Goal: Task Accomplishment & Management: Manage account settings

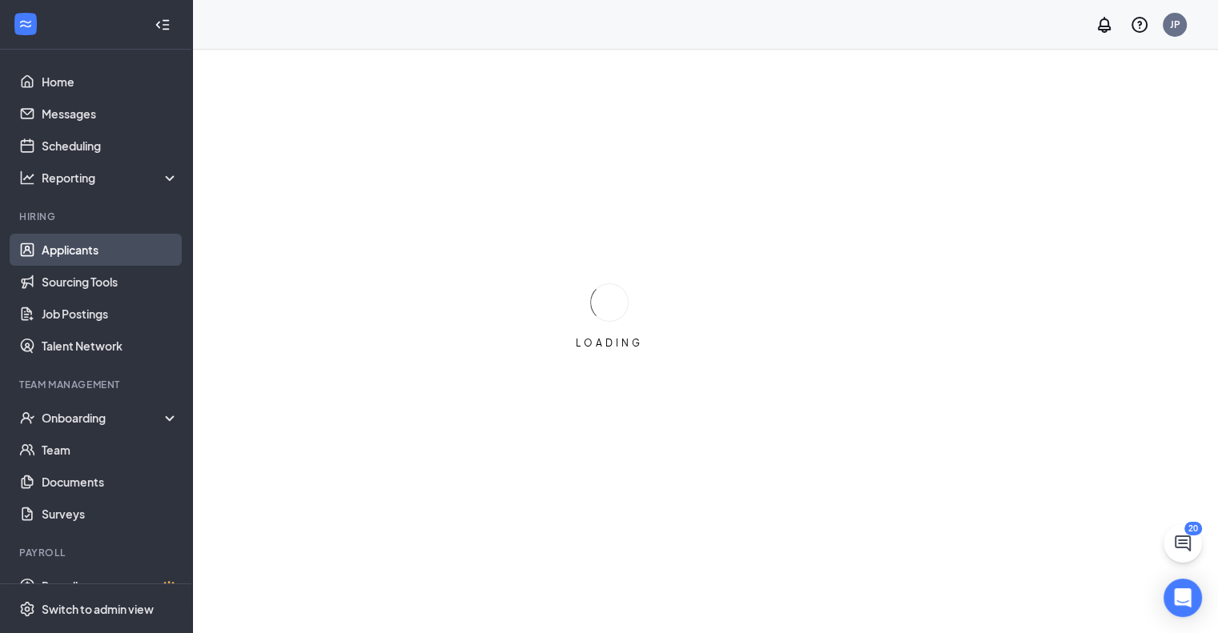
click at [72, 249] on link "Applicants" at bounding box center [110, 250] width 137 height 32
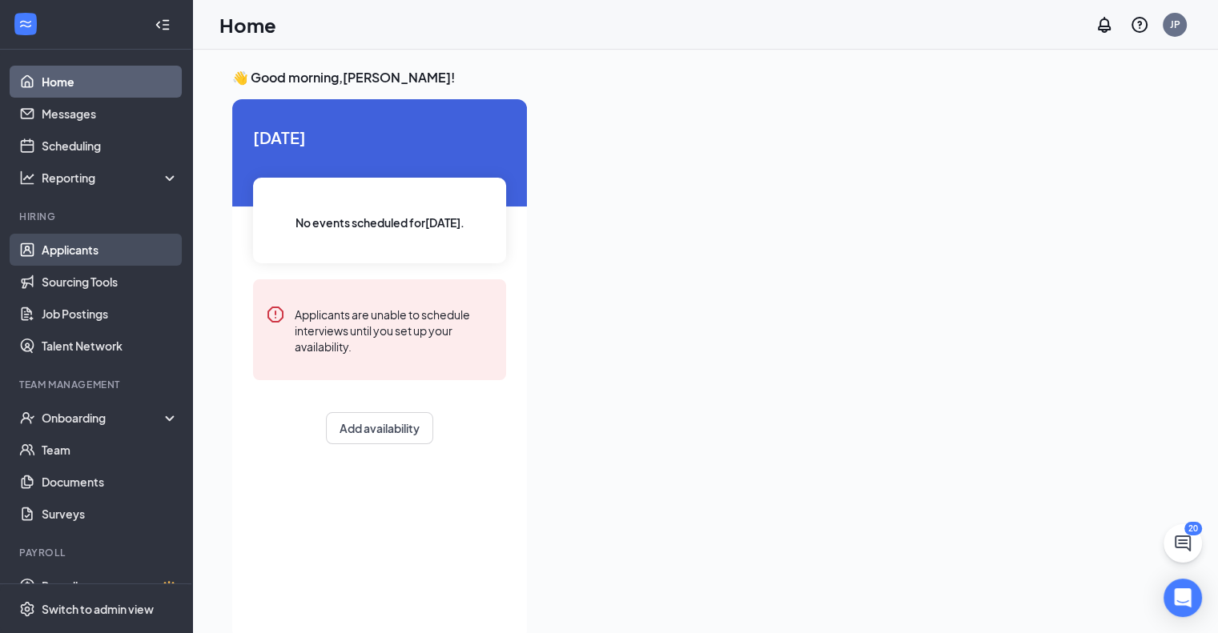
click at [62, 255] on link "Applicants" at bounding box center [110, 250] width 137 height 32
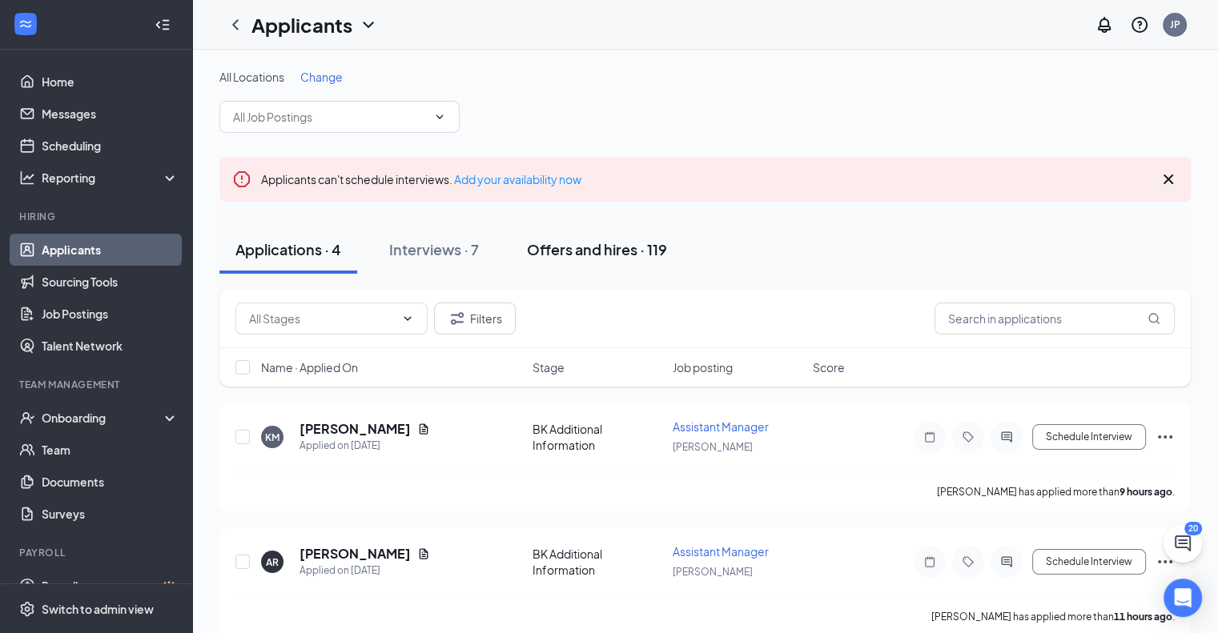
click at [595, 249] on div "Offers and hires · 119" at bounding box center [597, 249] width 140 height 20
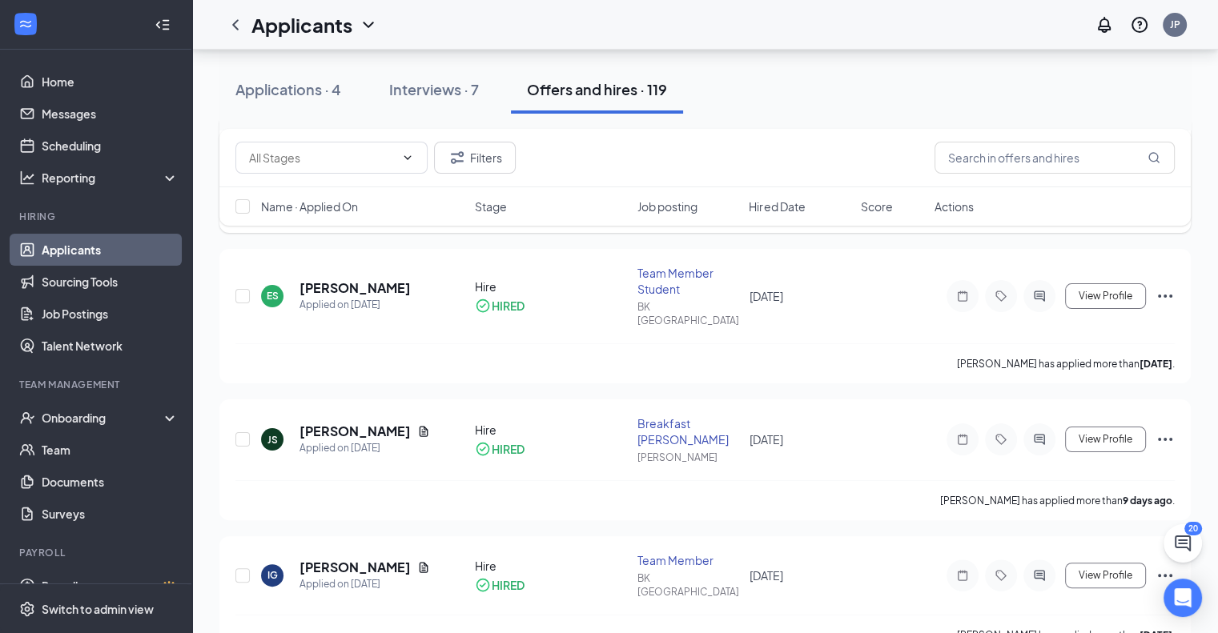
scroll to position [400, 0]
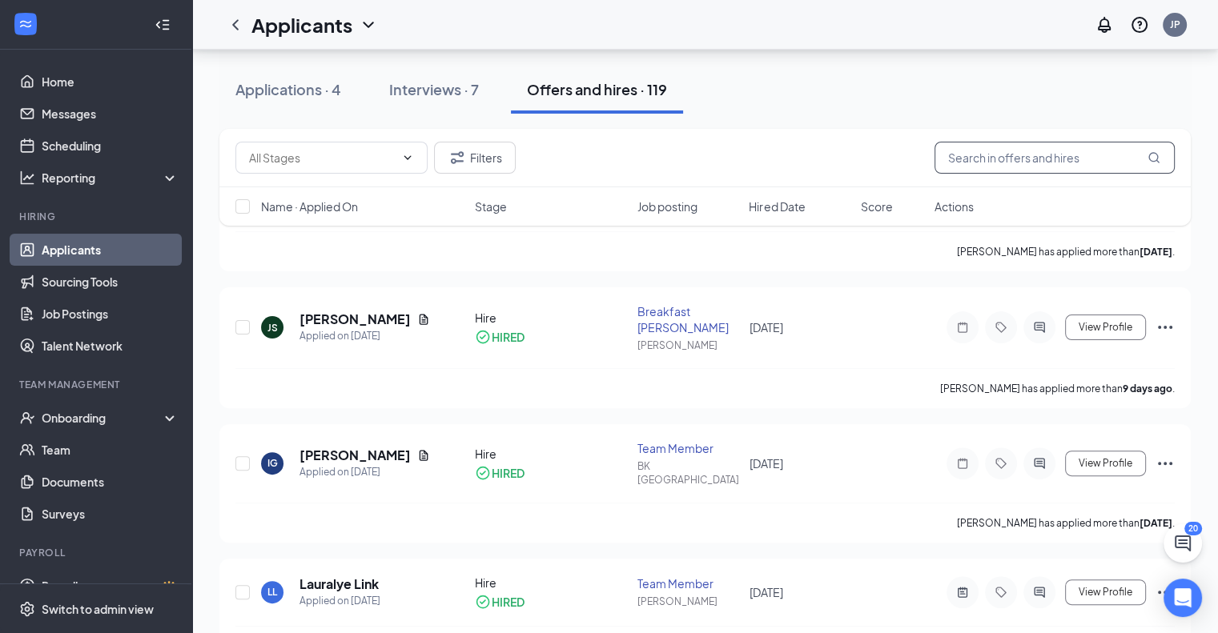
click at [968, 154] on input "text" at bounding box center [1054, 158] width 240 height 32
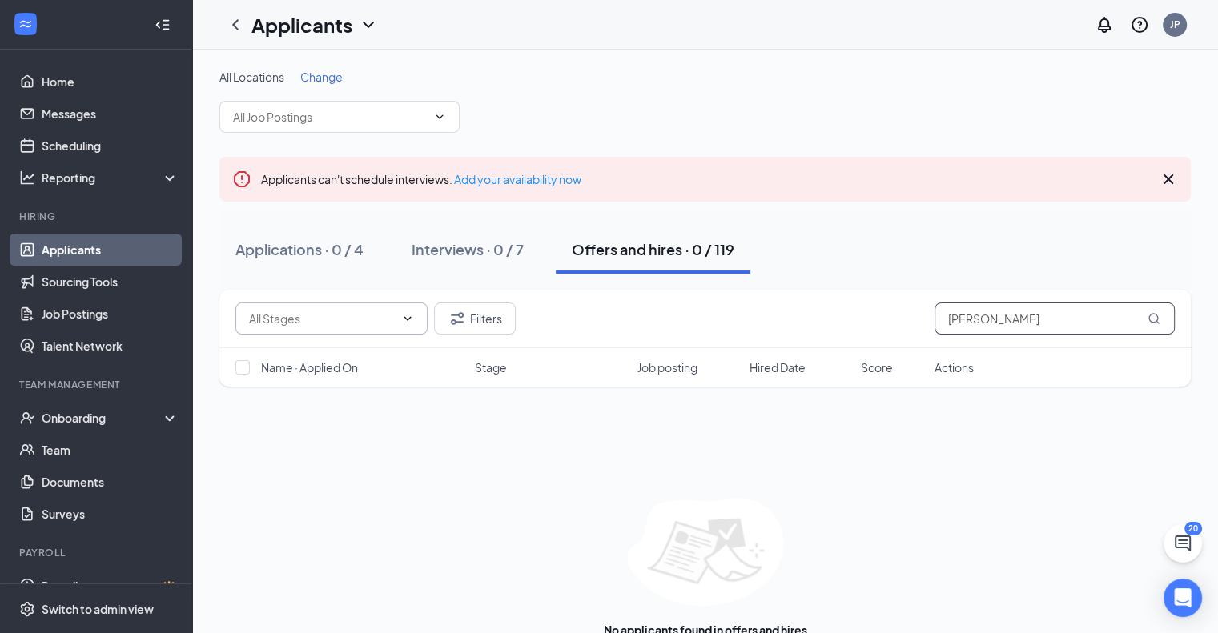
type input "[PERSON_NAME]"
click at [408, 316] on icon "ChevronDown" at bounding box center [407, 318] width 13 height 13
click at [656, 314] on div "Filters [PERSON_NAME]" at bounding box center [704, 319] width 939 height 32
click at [468, 325] on button "Filters" at bounding box center [475, 319] width 82 height 32
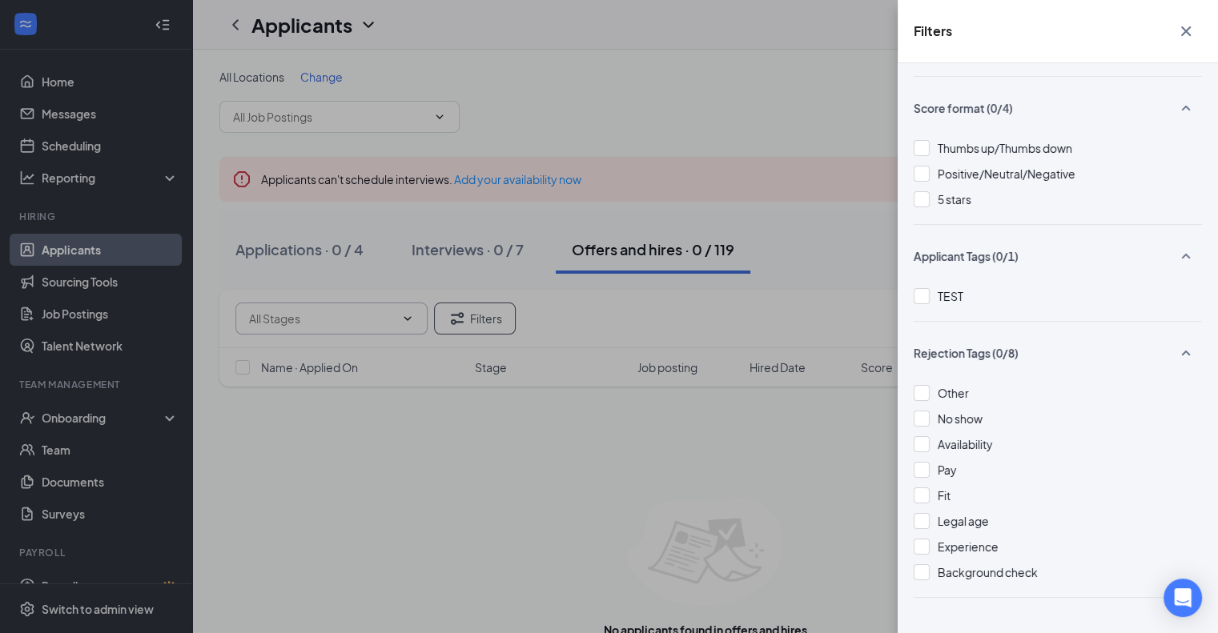
scroll to position [241, 0]
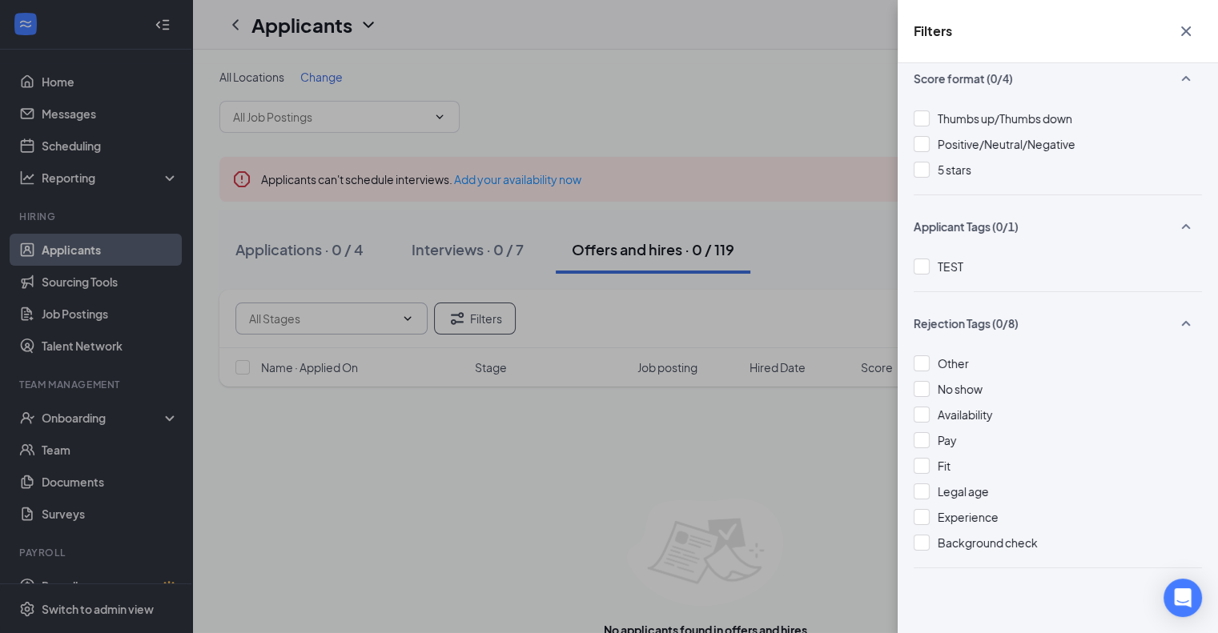
click at [641, 255] on div "Filters Applicant Status (0/6) Unread message Hasn't messaged back Stuck in sta…" at bounding box center [609, 316] width 1218 height 633
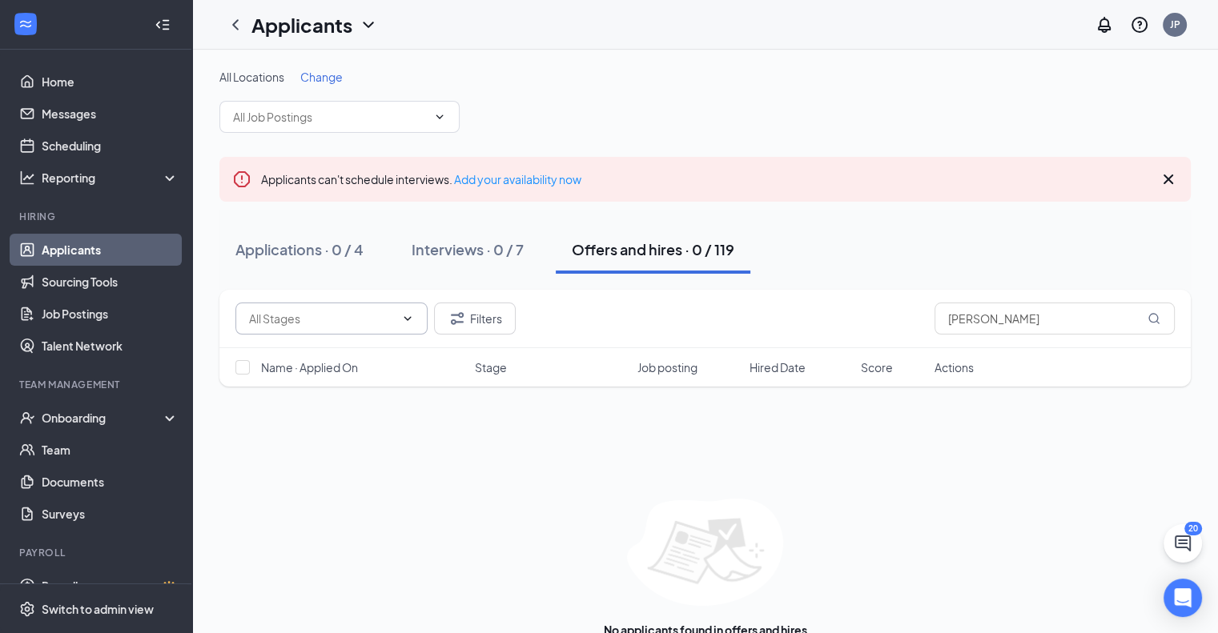
click at [652, 246] on div "Offers and hires · 0 / 119" at bounding box center [653, 249] width 163 height 20
drag, startPoint x: 1047, startPoint y: 316, endPoint x: 886, endPoint y: 329, distance: 161.5
click at [886, 329] on div "Filters [PERSON_NAME]" at bounding box center [704, 319] width 939 height 32
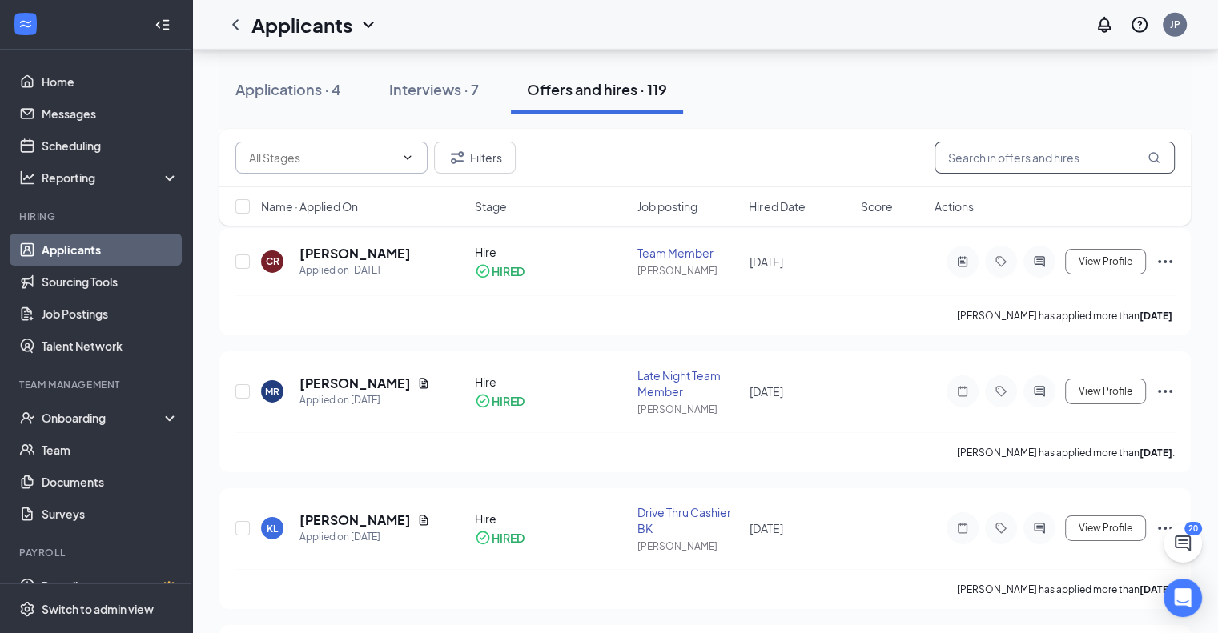
scroll to position [5525, 0]
